Goal: Information Seeking & Learning: Learn about a topic

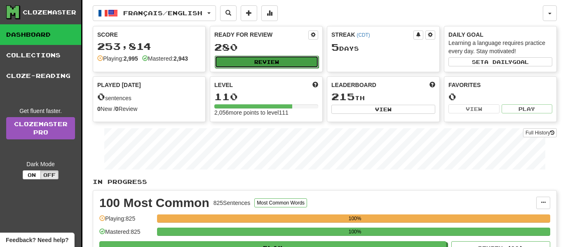
click at [265, 63] on button "Review" at bounding box center [267, 62] width 104 height 12
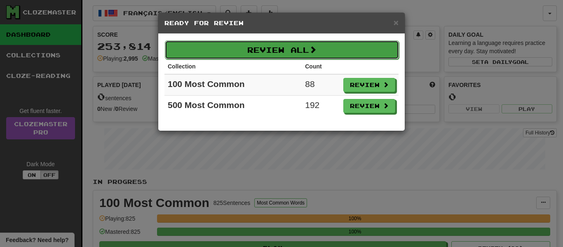
click at [249, 52] on button "Review All" at bounding box center [282, 49] width 234 height 19
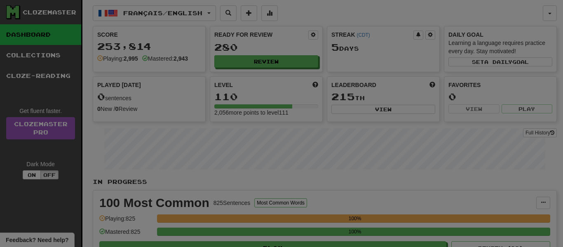
select select "**"
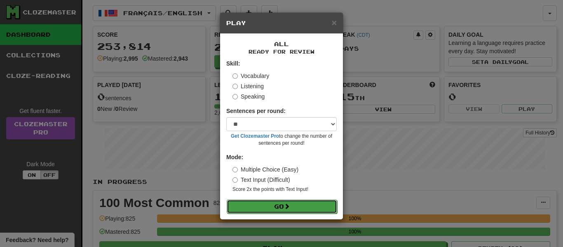
click at [273, 206] on button "Go" at bounding box center [282, 206] width 110 height 14
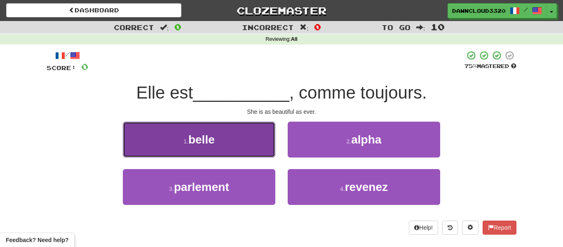
click at [213, 148] on button "1 . belle" at bounding box center [199, 140] width 152 height 36
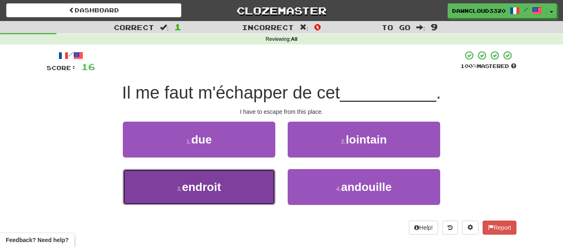
click at [222, 178] on button "3 . endroit" at bounding box center [199, 187] width 152 height 36
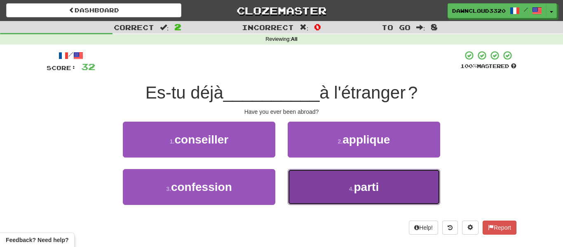
click at [331, 193] on button "4 . parti" at bounding box center [364, 187] width 152 height 36
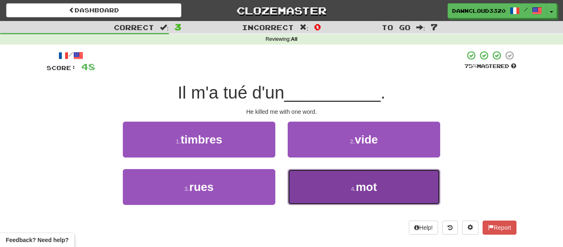
click at [327, 190] on button "4 . mot" at bounding box center [364, 187] width 152 height 36
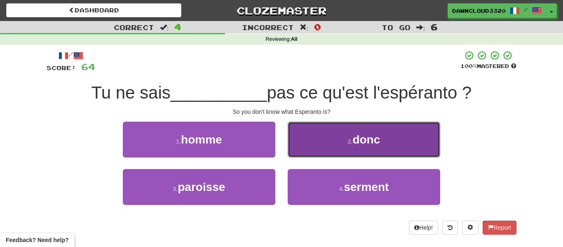
click at [371, 142] on span "donc" at bounding box center [366, 139] width 28 height 13
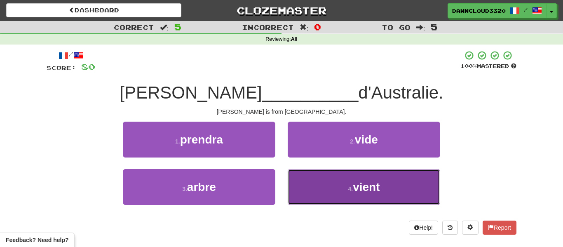
click at [361, 185] on span "vient" at bounding box center [366, 186] width 27 height 13
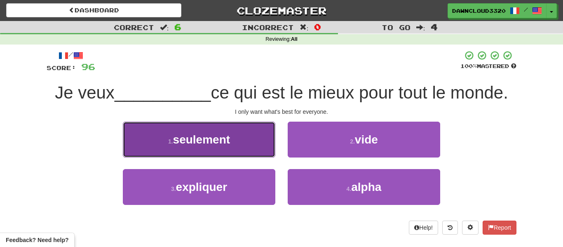
click at [235, 150] on button "1 . seulement" at bounding box center [199, 140] width 152 height 36
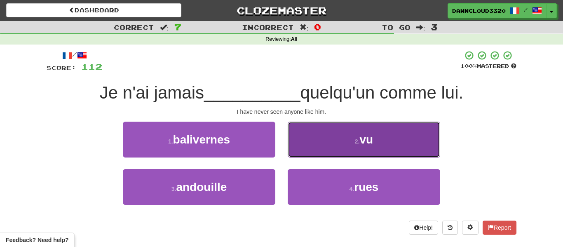
click at [365, 136] on span "vu" at bounding box center [367, 139] width 14 height 13
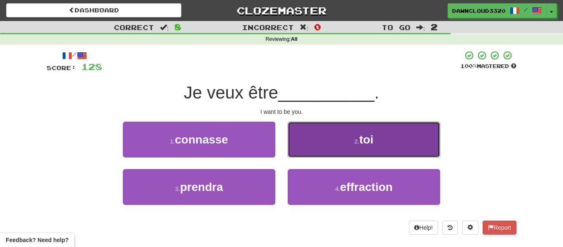
click at [354, 138] on small "2 ." at bounding box center [356, 141] width 5 height 7
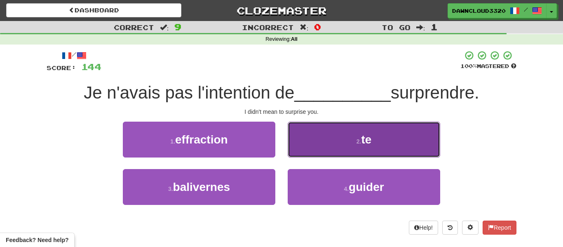
click at [347, 147] on button "2 . te" at bounding box center [364, 140] width 152 height 36
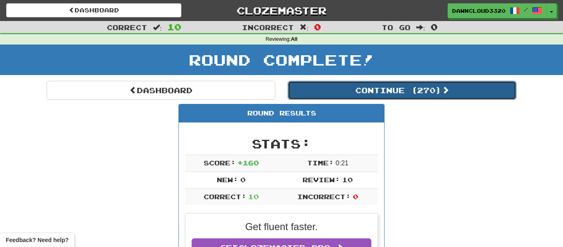
click at [396, 87] on button "Continue ( 270 )" at bounding box center [402, 90] width 229 height 19
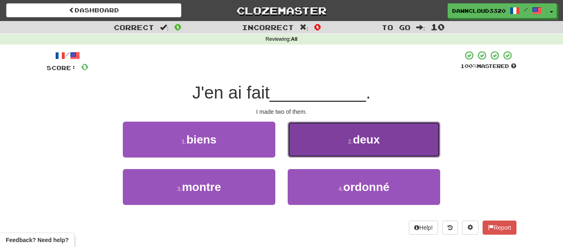
click at [379, 129] on button "2 . deux" at bounding box center [364, 140] width 152 height 36
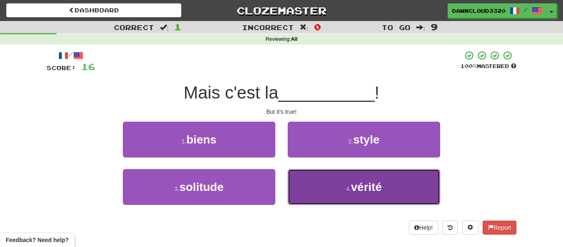
click at [338, 183] on button "4 . vérité" at bounding box center [364, 187] width 152 height 36
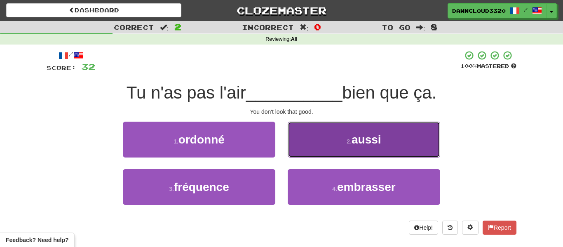
click at [309, 140] on button "2 . aussi" at bounding box center [364, 140] width 152 height 36
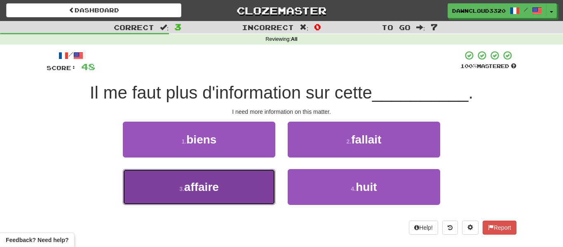
click at [186, 190] on span "affaire" at bounding box center [201, 186] width 35 height 13
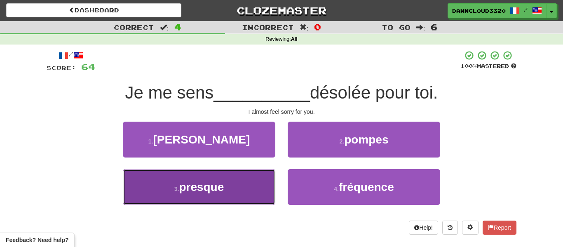
click at [230, 190] on button "3 . presque" at bounding box center [199, 187] width 152 height 36
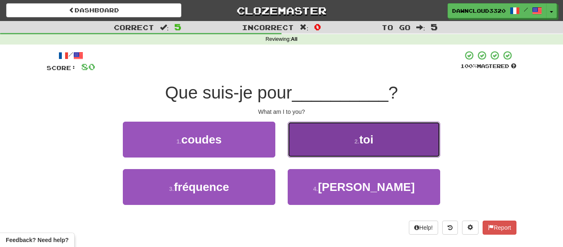
click at [381, 138] on button "2 . toi" at bounding box center [364, 140] width 152 height 36
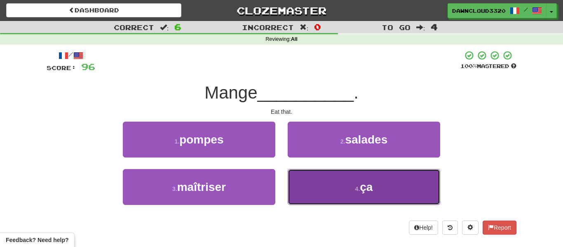
click at [363, 185] on span "ça" at bounding box center [366, 186] width 13 height 13
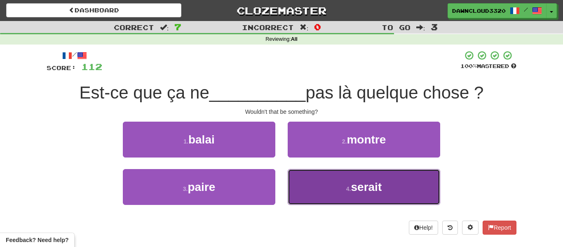
click at [372, 200] on button "4 . serait" at bounding box center [364, 187] width 152 height 36
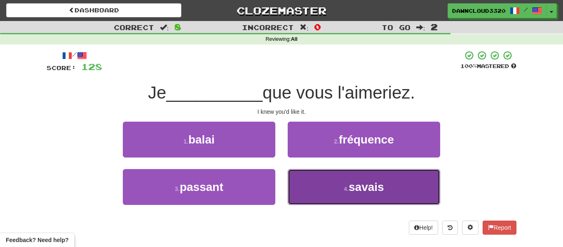
click at [344, 186] on small "4 ." at bounding box center [346, 188] width 5 height 7
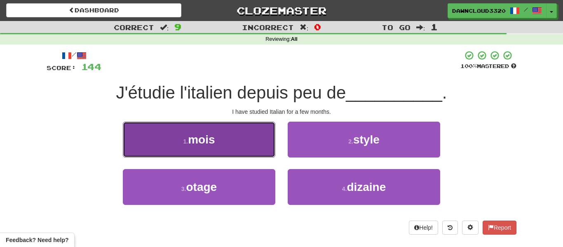
click at [261, 151] on button "1 . mois" at bounding box center [199, 140] width 152 height 36
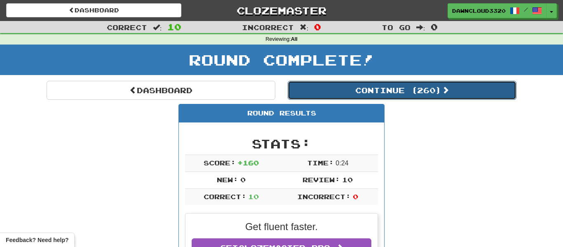
click at [358, 94] on button "Continue ( 260 )" at bounding box center [402, 90] width 229 height 19
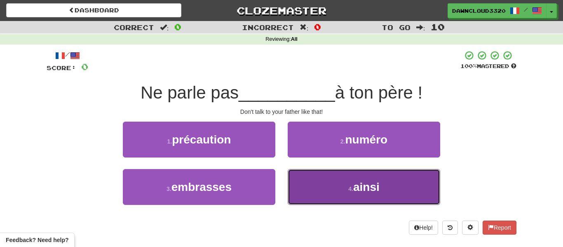
click at [330, 195] on button "4 . ainsi" at bounding box center [364, 187] width 152 height 36
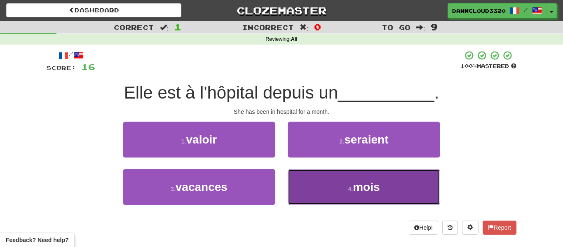
click at [332, 190] on button "4 . mois" at bounding box center [364, 187] width 152 height 36
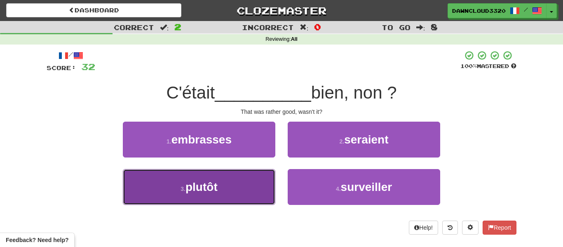
click at [247, 192] on button "3 . plutôt" at bounding box center [199, 187] width 152 height 36
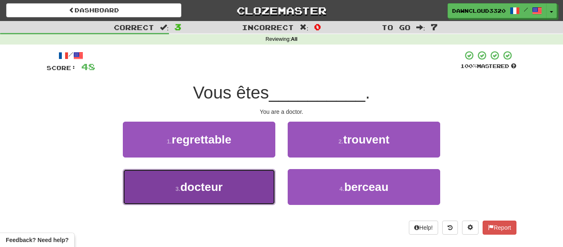
click at [247, 193] on button "3 . docteur" at bounding box center [199, 187] width 152 height 36
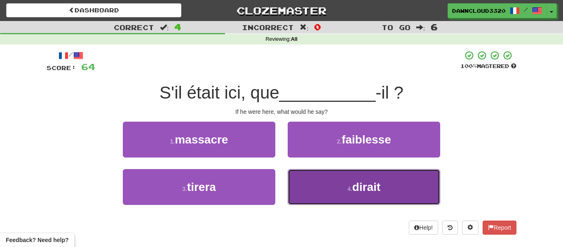
click at [326, 190] on button "4 . dirait" at bounding box center [364, 187] width 152 height 36
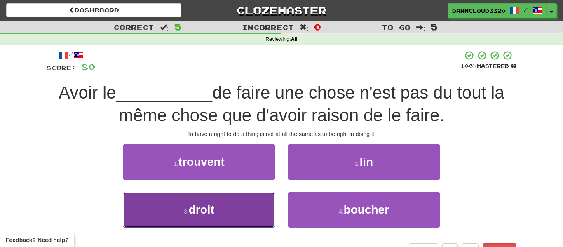
click at [225, 204] on button "3 . droit" at bounding box center [199, 210] width 152 height 36
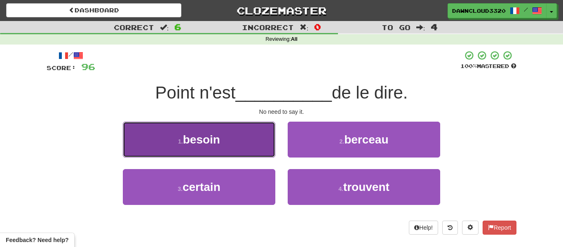
click at [232, 133] on button "1 . besoin" at bounding box center [199, 140] width 152 height 36
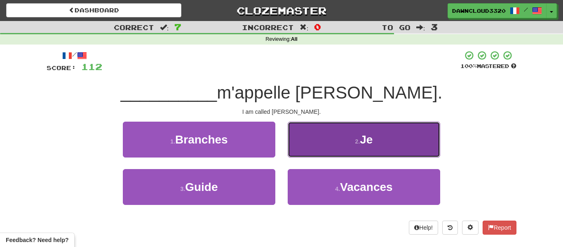
click at [367, 130] on button "2 . Je" at bounding box center [364, 140] width 152 height 36
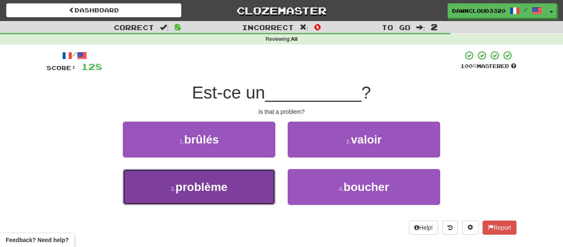
click at [229, 192] on button "3 . problème" at bounding box center [199, 187] width 152 height 36
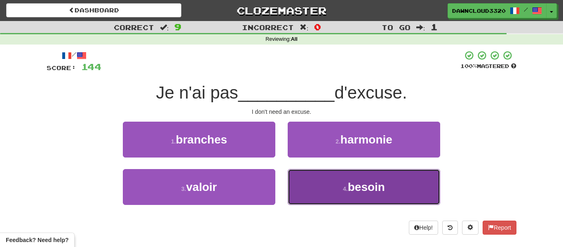
click at [316, 179] on button "4 . besoin" at bounding box center [364, 187] width 152 height 36
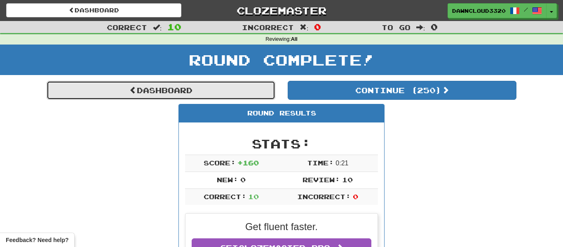
click at [202, 95] on link "Dashboard" at bounding box center [161, 90] width 229 height 19
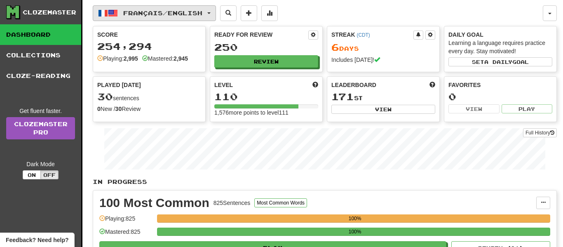
click at [215, 9] on button "Français / English" at bounding box center [154, 13] width 123 height 16
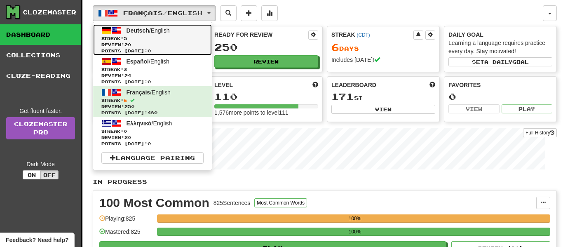
click at [166, 34] on link "Deutsch / English Streak: 5 Review: 20 Points [DATE]: 0" at bounding box center [152, 39] width 119 height 31
